Goal: Information Seeking & Learning: Learn about a topic

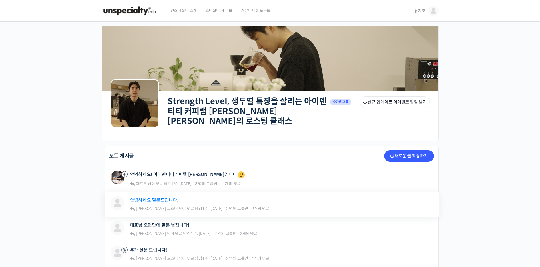
click at [165, 197] on link "안녕하세요 질문드립니다." at bounding box center [154, 199] width 49 height 5
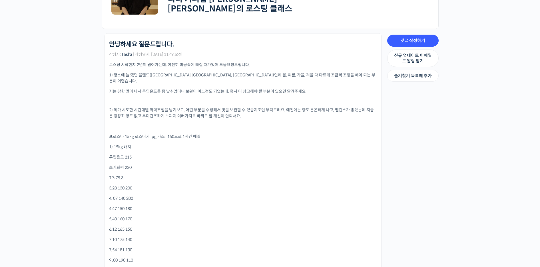
scroll to position [129, 0]
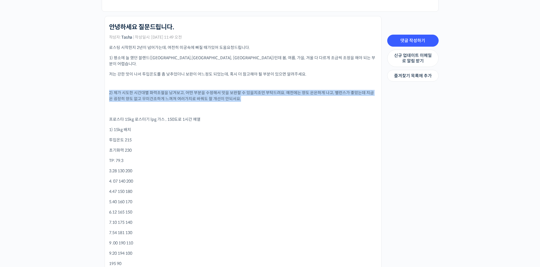
drag, startPoint x: 109, startPoint y: 83, endPoint x: 298, endPoint y: 94, distance: 189.4
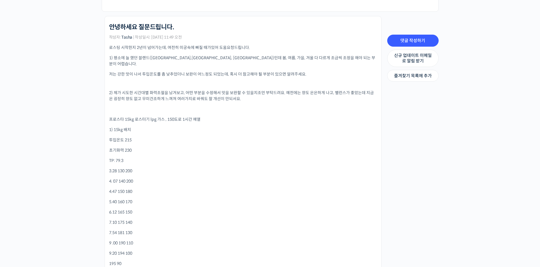
drag, startPoint x: 298, startPoint y: 94, endPoint x: 343, endPoint y: 109, distance: 47.7
click at [343, 116] on p "프로스타 15kg 로스터기 lpg 가스 , 150도로 1시간 예열" at bounding box center [243, 119] width 268 height 6
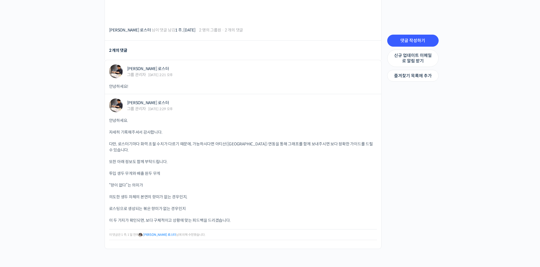
scroll to position [648, 0]
